Goal: Task Accomplishment & Management: Use online tool/utility

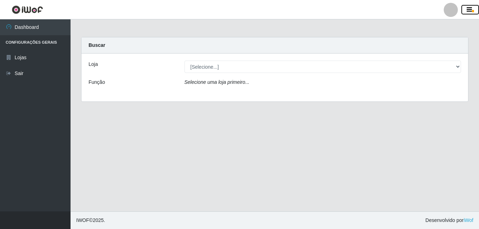
click at [466, 10] on button "button" at bounding box center [471, 10] width 18 height 10
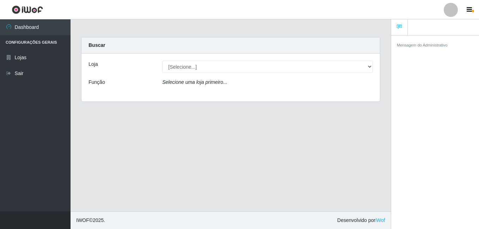
click at [477, 3] on header "Perfil Alterar Senha Sair" at bounding box center [239, 9] width 479 height 19
click at [475, 7] on button "button" at bounding box center [471, 10] width 18 height 10
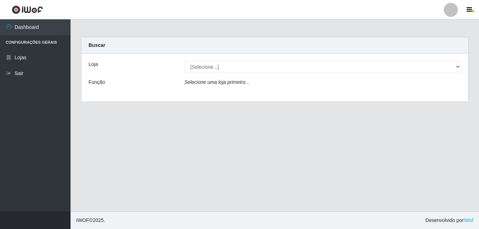
click at [436, 11] on header "Perfil Alterar Senha Sair" at bounding box center [239, 9] width 479 height 19
click at [449, 9] on div at bounding box center [451, 10] width 14 height 14
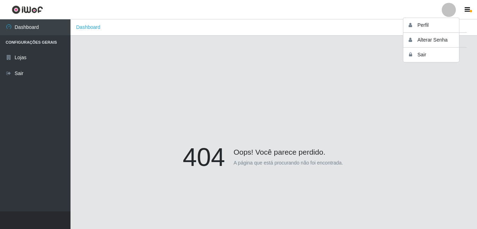
drag, startPoint x: 367, startPoint y: 58, endPoint x: 358, endPoint y: 29, distance: 29.8
click at [366, 58] on div "404 Oops! Você parece perdido. A página que está procurando não foi encontrada." at bounding box center [274, 158] width 386 height 229
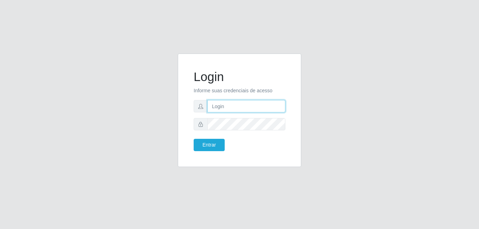
type input "Raissa@B9"
click at [240, 104] on input "Raissa@B9" at bounding box center [246, 106] width 78 height 12
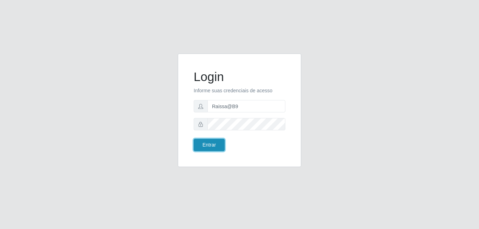
click at [205, 143] on button "Entrar" at bounding box center [209, 145] width 31 height 12
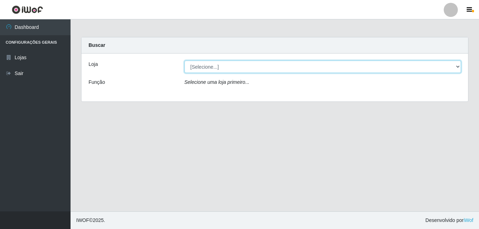
click at [445, 68] on select "[Selecione...] Bemais Supermercados - B9 Bessa" at bounding box center [323, 67] width 277 height 12
select select "410"
click at [185, 61] on select "[Selecione...] Bemais Supermercados - B9 Bessa" at bounding box center [323, 67] width 277 height 12
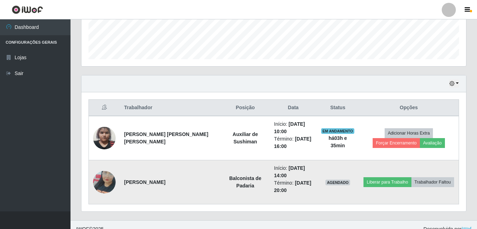
scroll to position [202, 0]
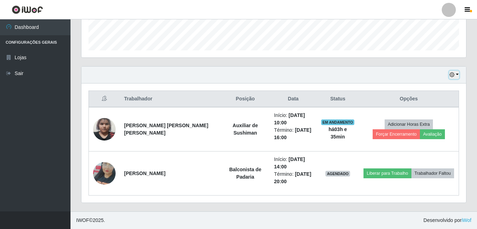
click at [458, 74] on button "button" at bounding box center [455, 75] width 10 height 8
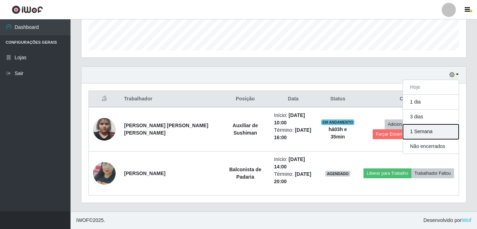
click at [420, 129] on button "1 Semana" at bounding box center [431, 132] width 56 height 15
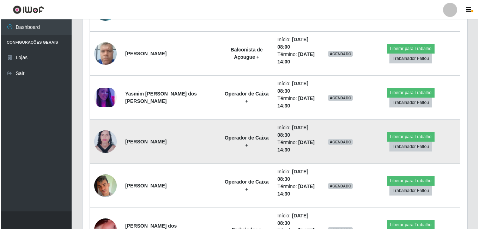
scroll to position [1084, 0]
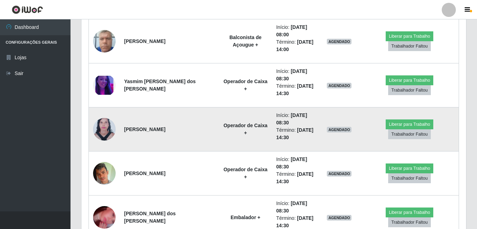
click at [97, 133] on img at bounding box center [104, 129] width 23 height 31
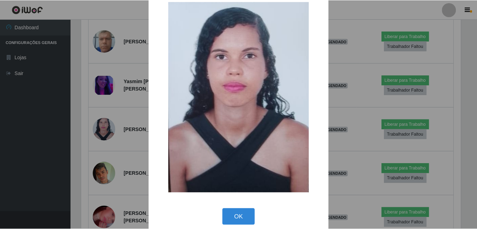
scroll to position [24, 0]
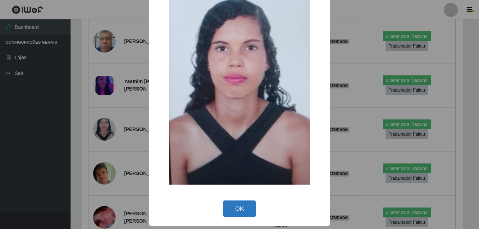
click at [237, 207] on button "OK" at bounding box center [239, 209] width 33 height 17
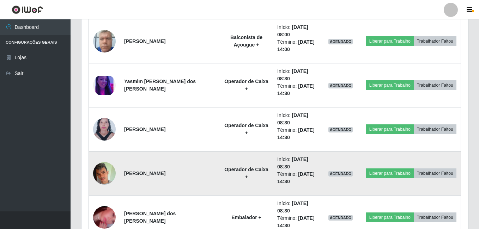
scroll to position [146, 385]
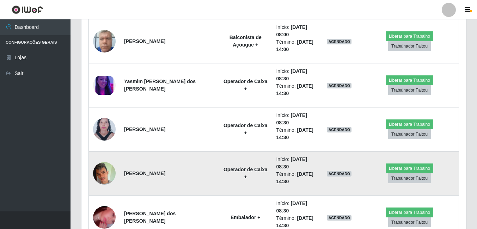
click at [106, 173] on img at bounding box center [104, 173] width 23 height 23
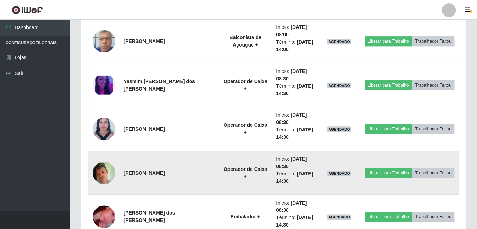
scroll to position [146, 381]
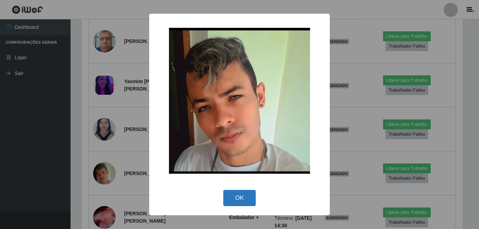
click at [231, 193] on button "OK" at bounding box center [239, 198] width 33 height 17
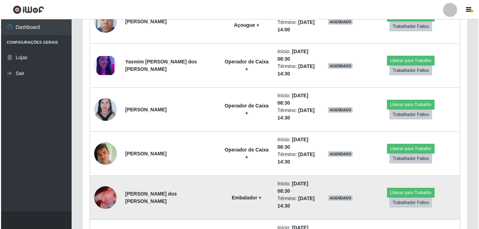
scroll to position [1119, 0]
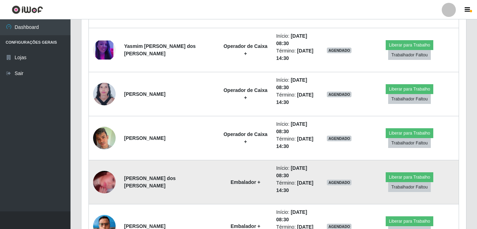
click at [111, 176] on img at bounding box center [104, 182] width 23 height 50
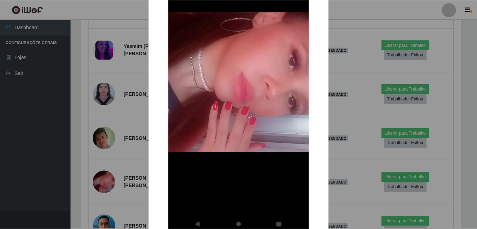
scroll to position [141, 0]
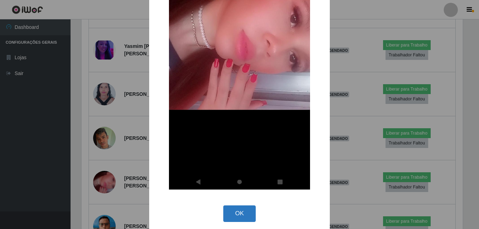
click at [240, 212] on button "OK" at bounding box center [239, 214] width 33 height 17
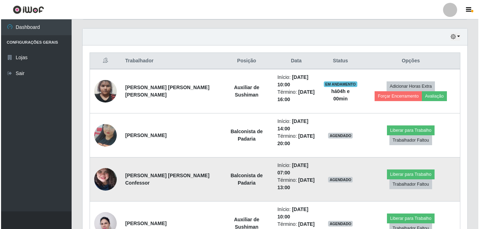
scroll to position [247, 0]
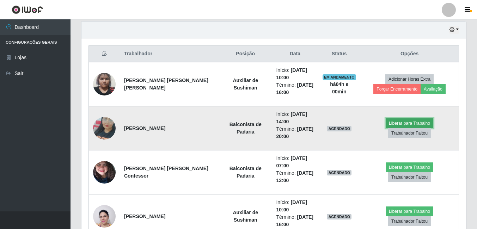
click at [393, 128] on button "Liberar para Trabalho" at bounding box center [410, 124] width 48 height 10
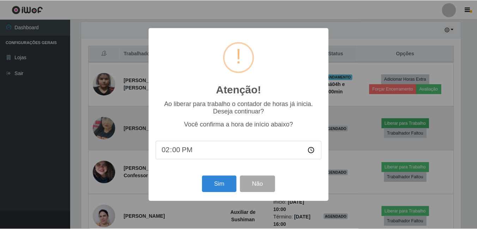
scroll to position [146, 381]
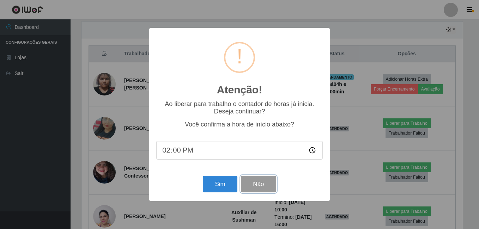
click at [252, 189] on button "Não" at bounding box center [258, 184] width 35 height 17
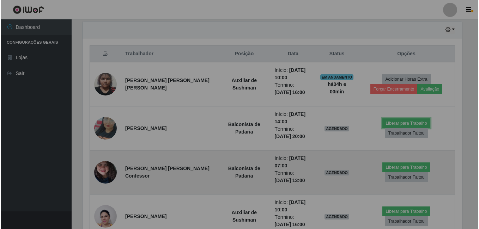
scroll to position [146, 385]
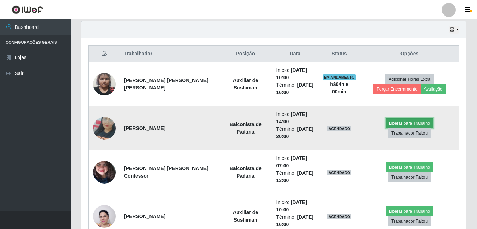
click at [386, 128] on button "Liberar para Trabalho" at bounding box center [410, 124] width 48 height 10
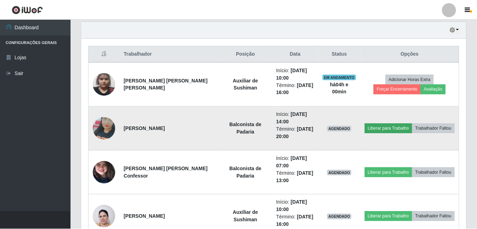
scroll to position [146, 381]
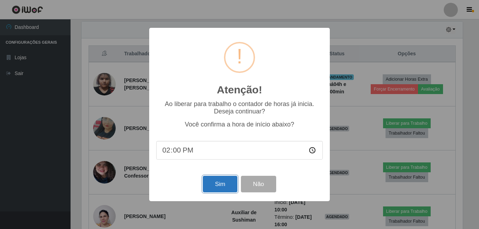
click at [216, 184] on button "Sim" at bounding box center [220, 184] width 34 height 17
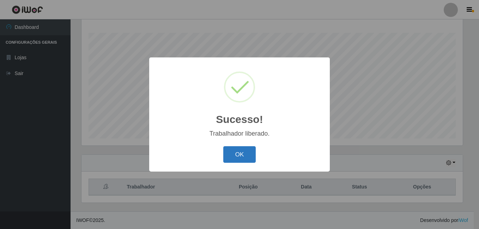
click at [237, 160] on button "OK" at bounding box center [239, 154] width 33 height 17
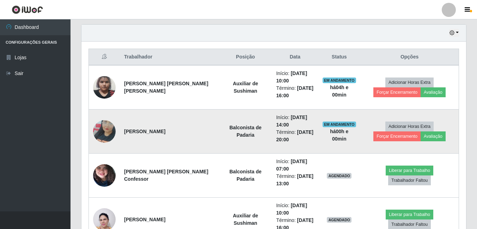
scroll to position [255, 0]
